Goal: Task Accomplishment & Management: Complete application form

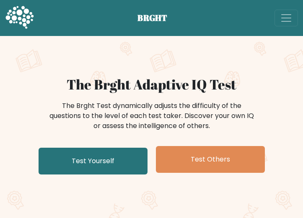
scroll to position [42, 0]
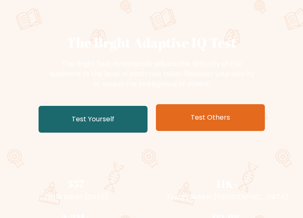
click at [114, 122] on link "Test Yourself" at bounding box center [93, 119] width 109 height 27
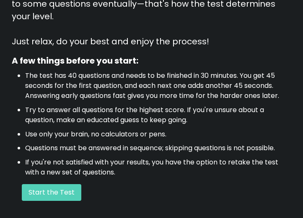
scroll to position [293, 0]
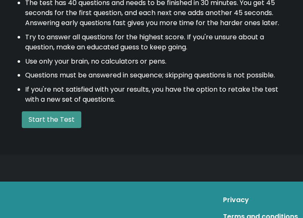
click at [65, 111] on button "Start the Test" at bounding box center [51, 119] width 59 height 17
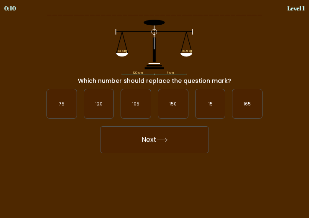
click at [167, 137] on button "Next" at bounding box center [154, 140] width 109 height 27
click at [102, 109] on icon "120" at bounding box center [99, 104] width 30 height 30
click at [155, 109] on input "b. 120" at bounding box center [155, 110] width 0 height 2
radio input "true"
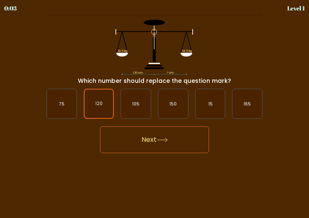
click at [139, 145] on button "Next" at bounding box center [154, 140] width 109 height 27
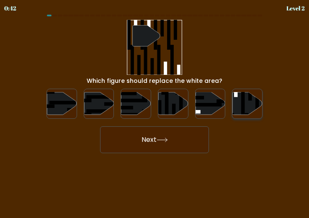
click at [253, 106] on icon at bounding box center [248, 103] width 30 height 23
click at [155, 109] on input "f." at bounding box center [155, 110] width 0 height 2
radio input "true"
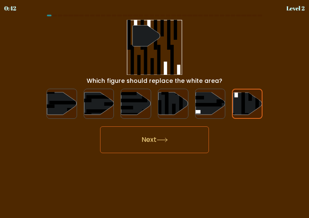
click at [188, 136] on button "Next" at bounding box center [154, 140] width 109 height 27
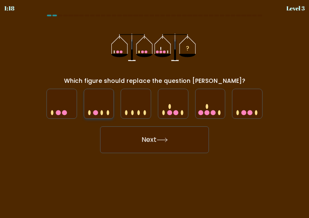
click at [94, 105] on icon at bounding box center [99, 104] width 30 height 25
click at [155, 109] on input "b." at bounding box center [155, 110] width 0 height 2
radio input "true"
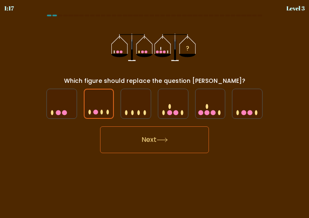
click at [133, 133] on button "Next" at bounding box center [154, 140] width 109 height 27
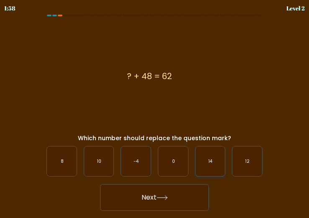
drag, startPoint x: 224, startPoint y: 157, endPoint x: 218, endPoint y: 160, distance: 6.8
click at [222, 159] on icon "14" at bounding box center [211, 162] width 30 height 30
click at [155, 111] on input "e. 14" at bounding box center [155, 110] width 0 height 2
radio input "true"
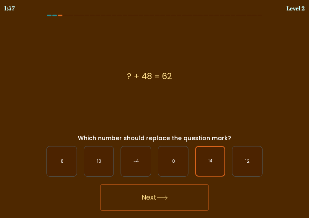
click at [176, 198] on button "Next" at bounding box center [154, 197] width 109 height 27
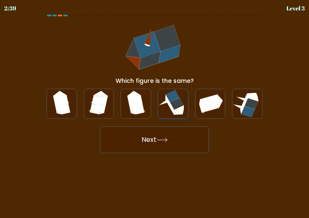
drag, startPoint x: 177, startPoint y: 102, endPoint x: 171, endPoint y: 114, distance: 13.3
click at [176, 102] on icon at bounding box center [177, 104] width 14 height 12
click at [155, 109] on input "d." at bounding box center [155, 110] width 0 height 2
radio input "true"
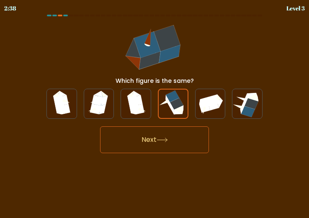
click at [172, 141] on button "Next" at bounding box center [154, 140] width 109 height 27
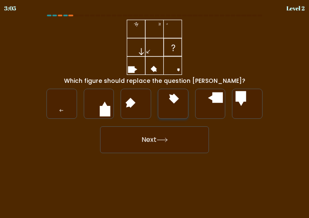
click at [172, 107] on icon at bounding box center [173, 104] width 30 height 30
click at [155, 109] on input "d." at bounding box center [155, 110] width 0 height 2
radio input "true"
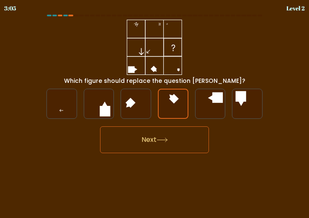
click at [166, 137] on button "Next" at bounding box center [154, 140] width 109 height 27
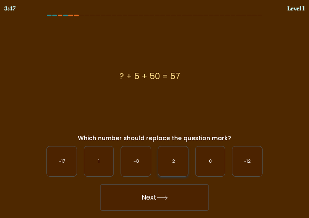
click at [173, 158] on icon "2" at bounding box center [173, 162] width 30 height 30
click at [155, 111] on input "d. 2" at bounding box center [155, 110] width 0 height 2
radio input "true"
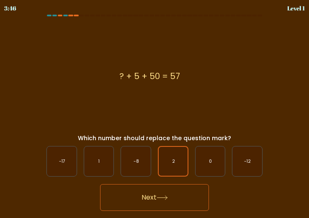
click at [167, 191] on button "Next" at bounding box center [154, 197] width 109 height 27
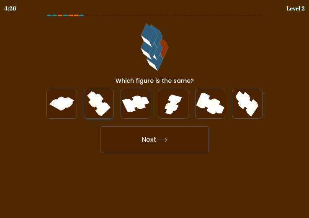
click at [109, 112] on icon at bounding box center [99, 104] width 26 height 30
click at [155, 111] on input "b." at bounding box center [155, 110] width 0 height 2
radio input "true"
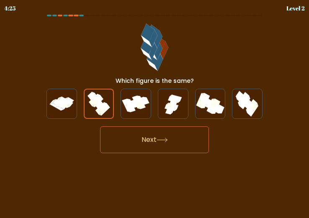
click at [135, 147] on button "Next" at bounding box center [154, 140] width 109 height 27
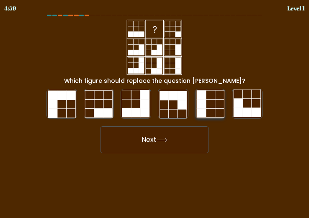
click at [200, 104] on rect at bounding box center [201, 103] width 9 height 9
click at [155, 109] on input "e." at bounding box center [155, 110] width 0 height 2
radio input "true"
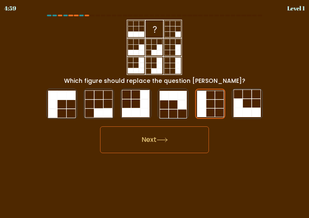
click at [183, 149] on button "Next" at bounding box center [154, 140] width 109 height 27
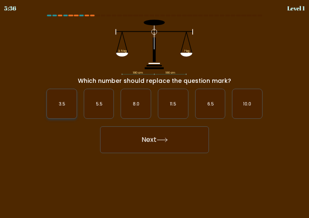
drag, startPoint x: 54, startPoint y: 108, endPoint x: 60, endPoint y: 109, distance: 5.9
click at [57, 108] on icon "3.5" at bounding box center [62, 104] width 30 height 30
click at [155, 109] on input "a. 3.5" at bounding box center [155, 110] width 0 height 2
radio input "true"
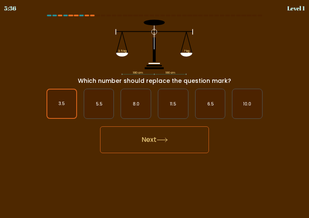
click at [146, 142] on button "Next" at bounding box center [154, 140] width 109 height 27
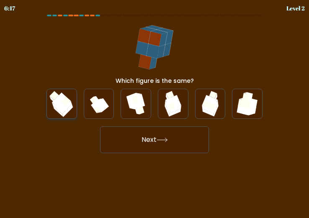
click at [54, 101] on icon at bounding box center [56, 102] width 9 height 9
click at [155, 109] on input "a." at bounding box center [155, 110] width 0 height 2
radio input "true"
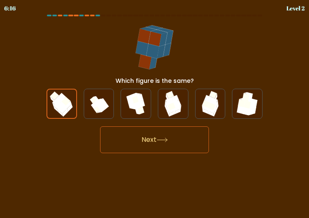
click at [116, 127] on div "Next" at bounding box center [154, 137] width 226 height 31
click at [154, 136] on button "Next" at bounding box center [154, 140] width 109 height 27
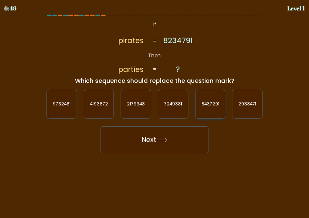
click at [207, 107] on icon "8437291" at bounding box center [211, 104] width 30 height 30
click at [155, 109] on input "e. 8437291" at bounding box center [155, 110] width 0 height 2
radio input "true"
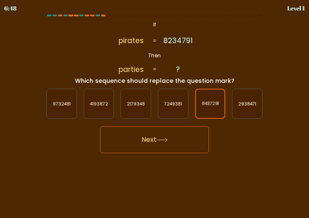
click at [189, 126] on div "Next" at bounding box center [154, 137] width 226 height 31
click at [177, 138] on button "Next" at bounding box center [154, 140] width 109 height 27
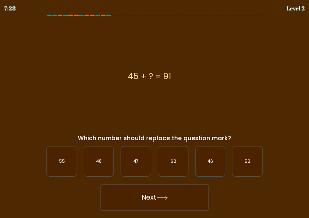
click at [212, 162] on text "46" at bounding box center [210, 161] width 5 height 6
click at [155, 111] on input "e. 46" at bounding box center [155, 110] width 0 height 2
radio input "true"
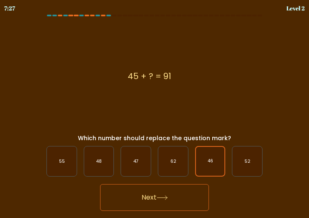
click at [166, 194] on button "Next" at bounding box center [154, 197] width 109 height 27
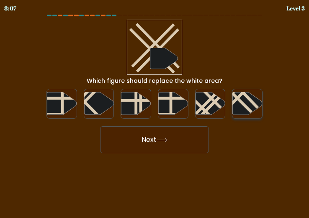
click at [246, 106] on line at bounding box center [234, 95] width 47 height 47
click at [155, 109] on input "f." at bounding box center [155, 110] width 0 height 2
radio input "true"
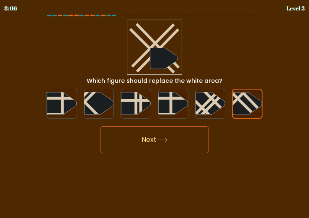
click at [173, 143] on button "Next" at bounding box center [154, 140] width 109 height 27
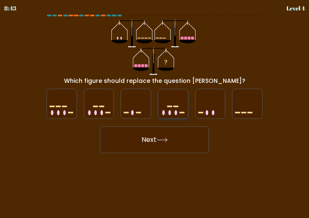
click at [179, 112] on icon at bounding box center [173, 104] width 30 height 25
click at [155, 111] on input "d." at bounding box center [155, 110] width 0 height 2
radio input "true"
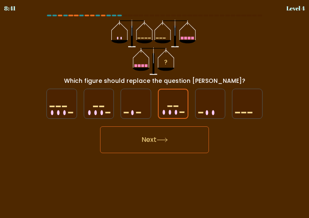
click at [146, 134] on button "Next" at bounding box center [154, 140] width 109 height 27
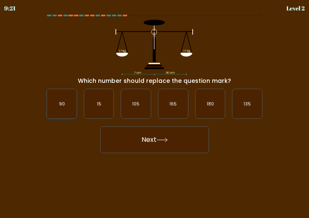
click at [58, 105] on icon "90" at bounding box center [62, 104] width 30 height 30
click at [155, 109] on input "a. 90" at bounding box center [155, 110] width 0 height 2
radio input "true"
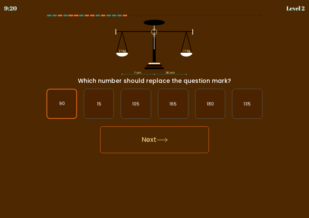
click at [135, 138] on button "Next" at bounding box center [154, 140] width 109 height 27
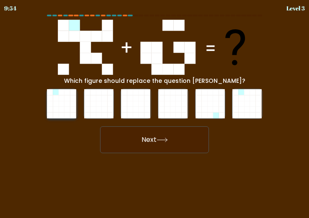
click at [62, 109] on icon at bounding box center [62, 110] width 6 height 6
click at [155, 109] on input "a." at bounding box center [155, 110] width 0 height 2
radio input "true"
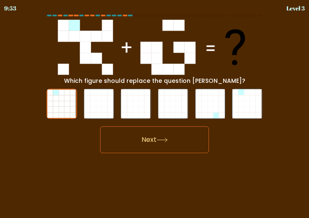
click at [140, 137] on button "Next" at bounding box center [154, 140] width 109 height 27
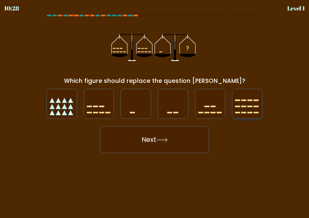
click at [242, 109] on icon at bounding box center [248, 104] width 30 height 25
click at [155, 109] on input "f." at bounding box center [155, 110] width 0 height 2
radio input "true"
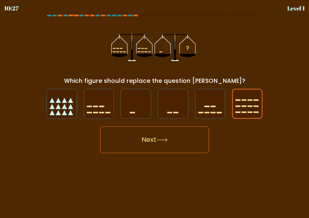
click at [167, 136] on button "Next" at bounding box center [154, 140] width 109 height 27
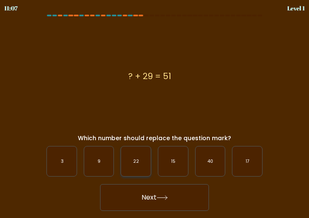
click at [129, 158] on icon "22" at bounding box center [136, 162] width 30 height 30
click at [155, 111] on input "c. 22" at bounding box center [155, 110] width 0 height 2
radio input "true"
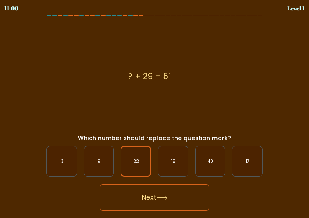
click at [140, 194] on button "Next" at bounding box center [154, 197] width 109 height 27
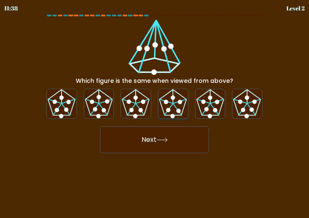
click at [180, 102] on icon at bounding box center [180, 102] width 2 height 3
click at [155, 109] on input "d." at bounding box center [155, 110] width 0 height 2
radio input "true"
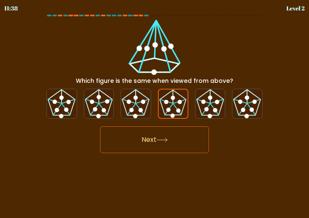
click at [171, 132] on button "Next" at bounding box center [154, 140] width 109 height 27
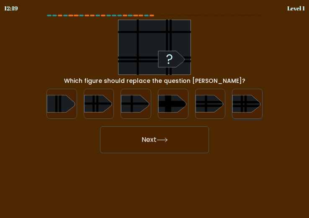
click at [258, 98] on rect at bounding box center [228, 91] width 77 height 59
click at [155, 109] on input "f." at bounding box center [155, 110] width 0 height 2
radio input "true"
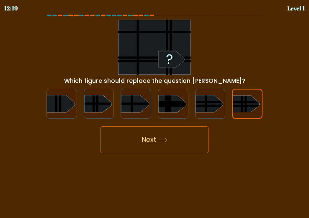
click at [194, 144] on button "Next" at bounding box center [154, 140] width 109 height 27
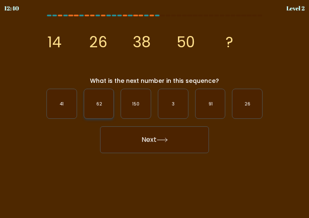
click at [107, 103] on icon "62" at bounding box center [99, 104] width 30 height 30
click at [155, 109] on input "b. 62" at bounding box center [155, 110] width 0 height 2
radio input "true"
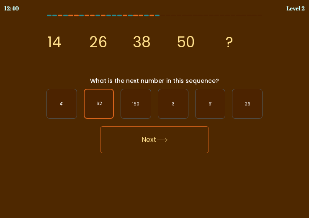
click at [122, 134] on button "Next" at bounding box center [154, 140] width 109 height 27
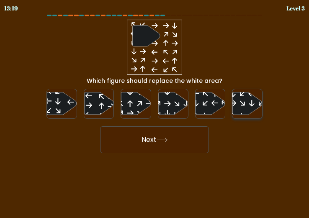
click at [239, 106] on icon at bounding box center [248, 103] width 30 height 23
click at [155, 109] on input "f." at bounding box center [155, 110] width 0 height 2
radio input "true"
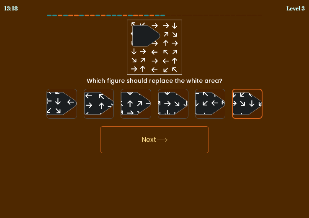
click at [188, 134] on button "Next" at bounding box center [154, 140] width 109 height 27
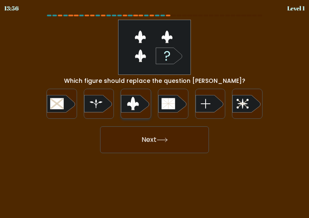
click at [138, 109] on rect at bounding box center [119, 94] width 77 height 59
click at [155, 109] on input "c." at bounding box center [155, 110] width 0 height 2
radio input "true"
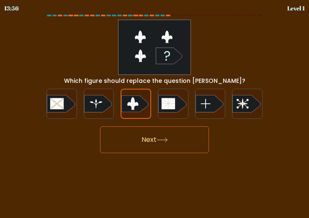
click at [156, 147] on button "Next" at bounding box center [154, 140] width 109 height 27
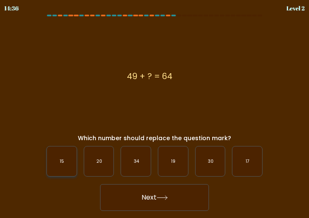
click at [58, 159] on icon "15" at bounding box center [62, 162] width 30 height 30
click at [155, 111] on input "a. 15" at bounding box center [155, 110] width 0 height 2
radio input "true"
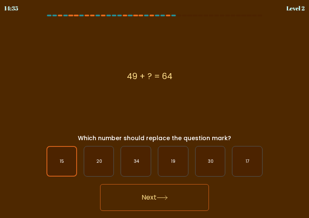
click at [172, 198] on button "Next" at bounding box center [154, 197] width 109 height 27
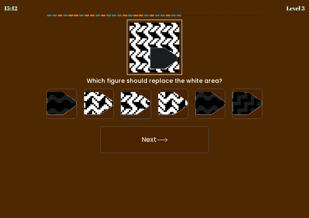
click at [131, 102] on rect at bounding box center [126, 92] width 54 height 54
click at [155, 109] on input "c." at bounding box center [155, 110] width 0 height 2
radio input "true"
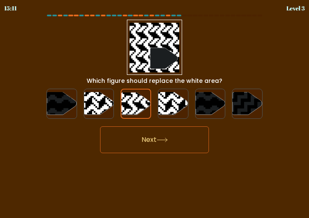
click at [135, 132] on button "Next" at bounding box center [154, 140] width 109 height 27
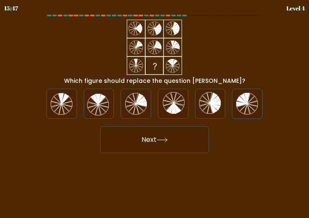
click at [246, 109] on icon at bounding box center [247, 109] width 5 height 10
click at [155, 109] on input "f." at bounding box center [155, 110] width 0 height 2
radio input "true"
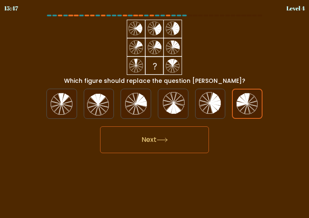
click at [170, 134] on button "Next" at bounding box center [154, 140] width 109 height 27
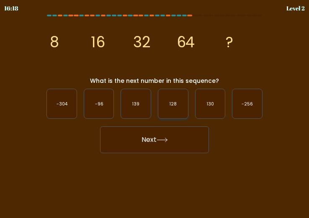
click at [176, 107] on text "128" at bounding box center [173, 104] width 7 height 6
click at [155, 109] on input "d. 128" at bounding box center [155, 110] width 0 height 2
radio input "true"
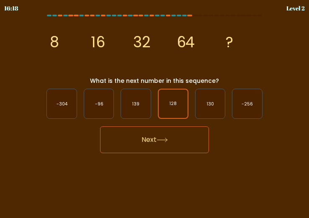
click at [176, 137] on button "Next" at bounding box center [154, 140] width 109 height 27
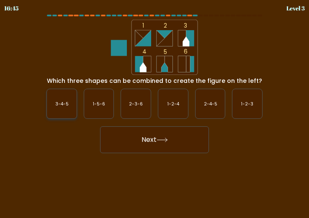
drag, startPoint x: 60, startPoint y: 107, endPoint x: 67, endPoint y: 106, distance: 7.1
click at [60, 106] on text "3-4-5" at bounding box center [61, 104] width 13 height 6
click at [155, 109] on input "a. 3-4-5" at bounding box center [155, 110] width 0 height 2
radio input "true"
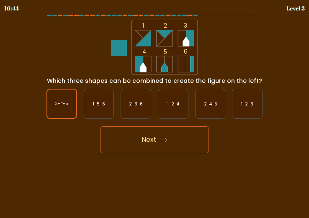
click at [151, 145] on button "Next" at bounding box center [154, 140] width 109 height 27
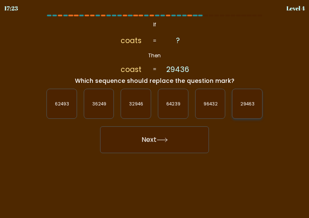
click at [249, 111] on icon "29463" at bounding box center [248, 104] width 30 height 30
click at [155, 111] on input "f. 29463" at bounding box center [155, 110] width 0 height 2
radio input "true"
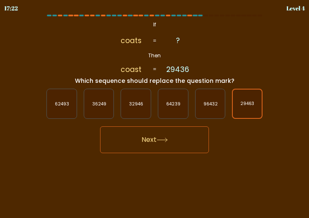
click at [163, 132] on button "Next" at bounding box center [154, 140] width 109 height 27
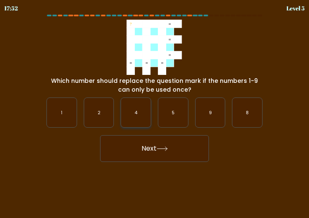
click at [132, 115] on icon "4" at bounding box center [136, 113] width 30 height 30
click at [155, 111] on input "c. 4" at bounding box center [155, 110] width 0 height 2
radio input "true"
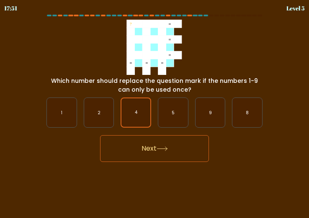
click at [145, 144] on button "Next" at bounding box center [154, 148] width 109 height 27
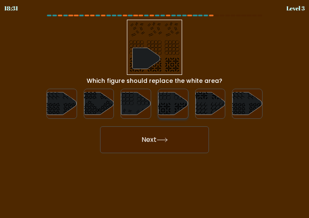
drag, startPoint x: 171, startPoint y: 102, endPoint x: 171, endPoint y: 114, distance: 11.3
click at [171, 103] on icon at bounding box center [173, 103] width 30 height 23
click at [155, 109] on input "d." at bounding box center [155, 110] width 0 height 2
radio input "true"
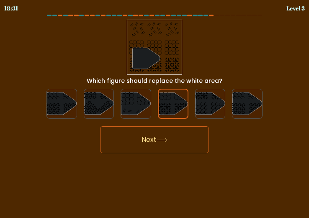
click at [168, 133] on button "Next" at bounding box center [154, 140] width 109 height 27
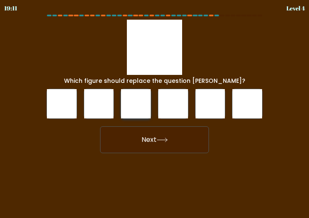
click at [134, 101] on icon at bounding box center [136, 103] width 30 height 29
click at [155, 109] on input "c." at bounding box center [155, 110] width 0 height 2
radio input "true"
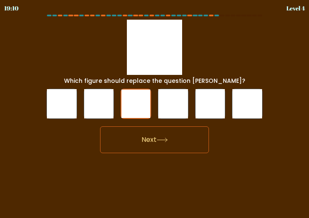
click at [131, 139] on button "Next" at bounding box center [154, 140] width 109 height 27
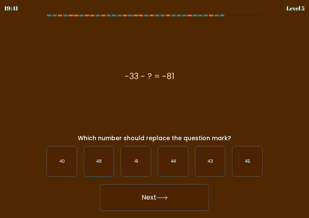
click at [98, 161] on text "48" at bounding box center [98, 161] width 5 height 6
click at [155, 111] on input "b. 48" at bounding box center [155, 110] width 0 height 2
radio input "true"
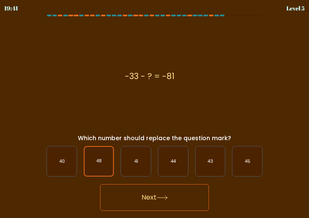
click at [130, 191] on button "Next" at bounding box center [154, 197] width 109 height 27
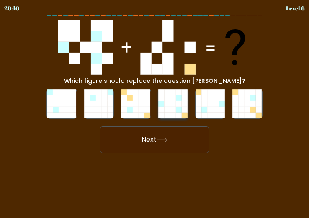
click at [168, 99] on icon at bounding box center [167, 98] width 6 height 6
click at [155, 109] on input "d." at bounding box center [155, 110] width 0 height 2
radio input "true"
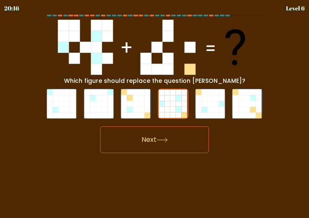
click at [169, 132] on button "Next" at bounding box center [154, 140] width 109 height 27
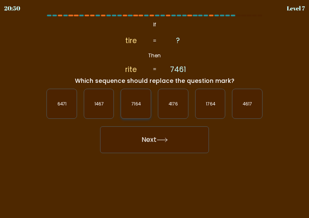
click at [128, 102] on icon "7164" at bounding box center [136, 104] width 30 height 30
click at [155, 109] on input "c. 7164" at bounding box center [155, 110] width 0 height 2
radio input "true"
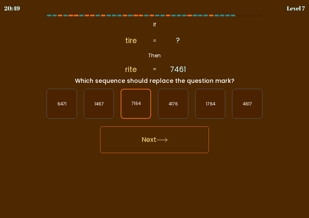
click at [149, 142] on button "Next" at bounding box center [154, 140] width 109 height 27
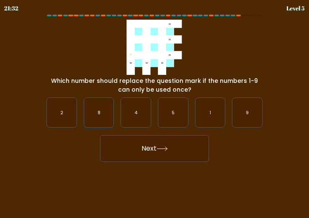
click at [97, 121] on icon "8" at bounding box center [99, 113] width 30 height 30
click at [155, 111] on input "b. 8" at bounding box center [155, 110] width 0 height 2
radio input "true"
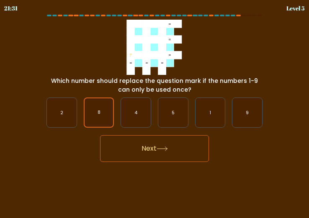
click at [114, 142] on button "Next" at bounding box center [154, 148] width 109 height 27
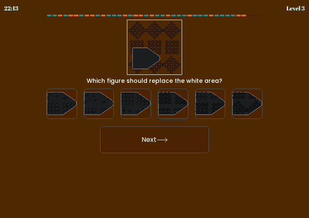
click at [171, 106] on icon at bounding box center [173, 103] width 30 height 23
click at [155, 109] on input "d." at bounding box center [155, 110] width 0 height 2
radio input "true"
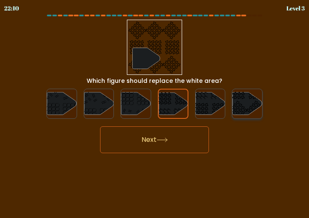
click at [237, 107] on icon at bounding box center [238, 111] width 20 height 20
click at [155, 109] on input "f." at bounding box center [155, 110] width 0 height 2
radio input "true"
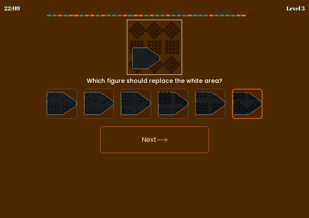
click at [205, 132] on button "Next" at bounding box center [154, 140] width 109 height 27
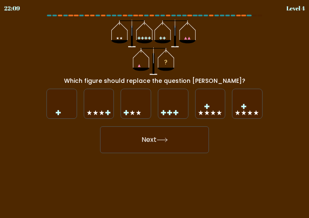
click at [166, 142] on icon at bounding box center [162, 140] width 11 height 5
click at [229, 72] on div "? Which figure should replace the question mark?" at bounding box center [154, 53] width 226 height 66
click at [127, 97] on icon at bounding box center [136, 104] width 30 height 25
click at [155, 109] on input "c." at bounding box center [155, 110] width 0 height 2
radio input "true"
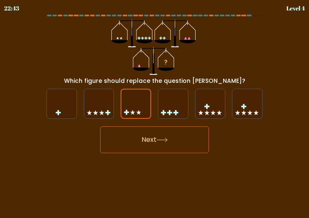
click at [146, 135] on button "Next" at bounding box center [154, 140] width 109 height 27
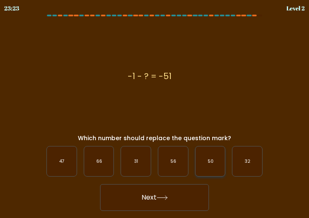
click at [197, 168] on icon "50" at bounding box center [211, 162] width 30 height 30
click at [155, 111] on input "e. 50" at bounding box center [155, 110] width 0 height 2
radio input "true"
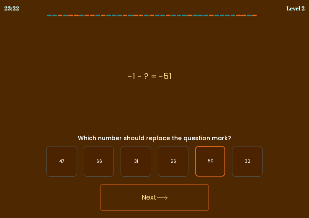
click at [182, 190] on button "Next" at bounding box center [154, 197] width 109 height 27
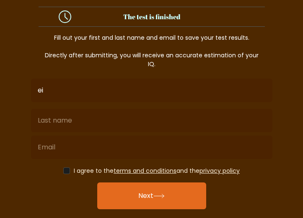
type input "e"
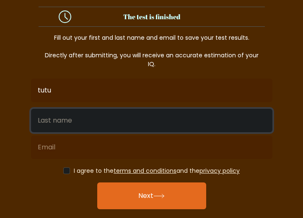
click at [101, 125] on input "text" at bounding box center [151, 120] width 241 height 23
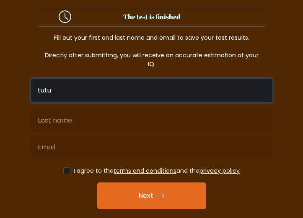
click at [78, 88] on input "tutu" at bounding box center [151, 90] width 241 height 23
type input "tu"
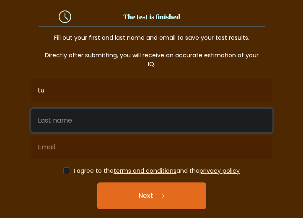
click at [68, 116] on input "text" at bounding box center [151, 120] width 241 height 23
type input "tu"
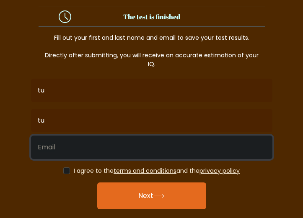
click at [61, 147] on input "email" at bounding box center [151, 147] width 241 height 23
type input "tutu789789@gmail.com"
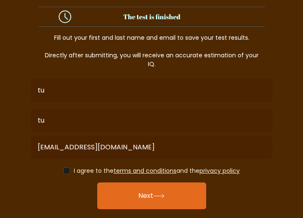
click at [103, 169] on label "I agree to the terms and conditions and the privacy policy" at bounding box center [157, 171] width 166 height 8
click at [122, 199] on button "Next" at bounding box center [151, 196] width 109 height 27
click at [66, 170] on input "checkbox" at bounding box center [66, 171] width 7 height 7
checkbox input "true"
click at [153, 199] on button "Next" at bounding box center [151, 196] width 109 height 27
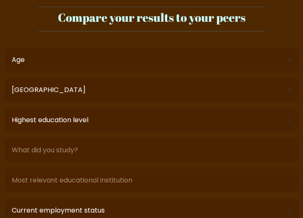
select select "TH"
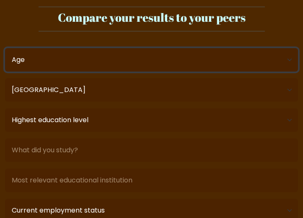
click at [64, 59] on select "Age Under 18 years old 18-24 years old 25-34 years old 35-44 years old 45-54 ye…" at bounding box center [151, 59] width 293 height 23
select select "18_24"
click at [5, 48] on select "Age Under 18 years old 18-24 years old 25-34 years old 35-44 years old 45-54 ye…" at bounding box center [151, 59] width 293 height 23
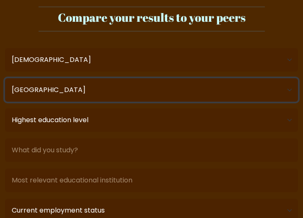
click at [80, 89] on select "Country Afghanistan Albania Algeria American Samoa Andorra Angola Anguilla Anta…" at bounding box center [151, 89] width 293 height 23
select select "MM"
click at [5, 78] on select "Country Afghanistan Albania Algeria American Samoa Andorra Angola Anguilla Anta…" at bounding box center [151, 89] width 293 height 23
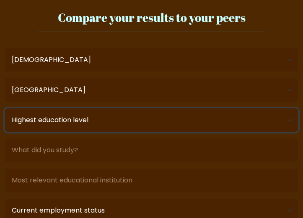
click at [101, 114] on select "Highest education level No schooling Primary Lower Secondary Upper Secondary Oc…" at bounding box center [151, 120] width 293 height 23
click at [5, 109] on select "Highest education level No schooling Primary Lower Secondary Upper Secondary Oc…" at bounding box center [151, 120] width 293 height 23
click at [81, 115] on select "Highest education level No schooling Primary Lower Secondary Upper Secondary Oc…" at bounding box center [151, 120] width 293 height 23
select select "upper_secondary"
click at [5, 109] on select "Highest education level No schooling Primary Lower Secondary Upper Secondary Oc…" at bounding box center [151, 120] width 293 height 23
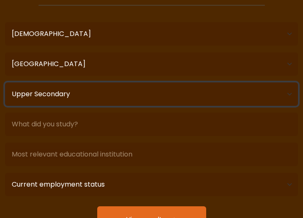
scroll to position [99, 0]
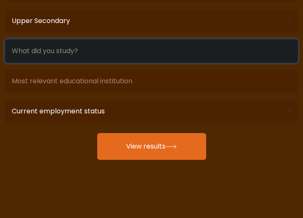
click at [77, 54] on input at bounding box center [151, 50] width 293 height 23
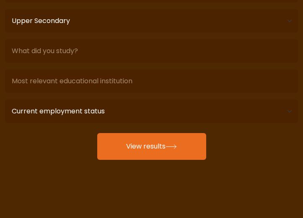
click at [135, 134] on button "View results" at bounding box center [151, 146] width 109 height 27
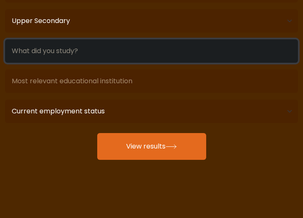
click at [66, 57] on input at bounding box center [151, 50] width 293 height 23
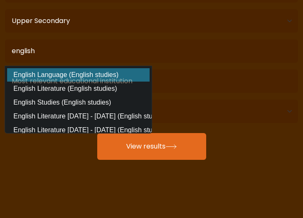
click at [85, 76] on option "English Language (English studies)" at bounding box center [78, 74] width 142 height 13
type input "English Language"
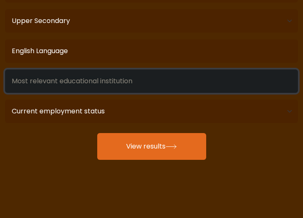
click at [75, 84] on input at bounding box center [151, 81] width 293 height 23
type input "l"
type input "e"
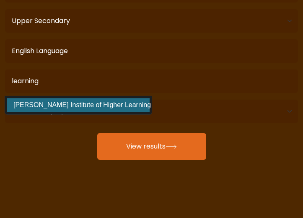
click at [97, 109] on option "Sri Sathya Sai Institute of Higher Learning (India)" at bounding box center [78, 104] width 142 height 13
type input "[PERSON_NAME] Institute of Higher Learning"
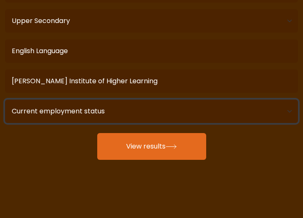
click at [98, 109] on select "Current employment status Employed Student Retired Other / prefer not to answer" at bounding box center [151, 111] width 293 height 23
select select "student"
click at [5, 100] on select "Current employment status Employed Student Retired Other / prefer not to answer" at bounding box center [151, 111] width 293 height 23
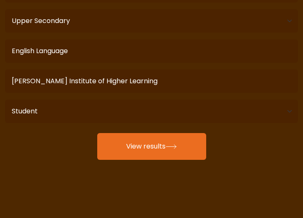
click at [144, 155] on button "View results" at bounding box center [151, 146] width 109 height 27
